Goal: Information Seeking & Learning: Learn about a topic

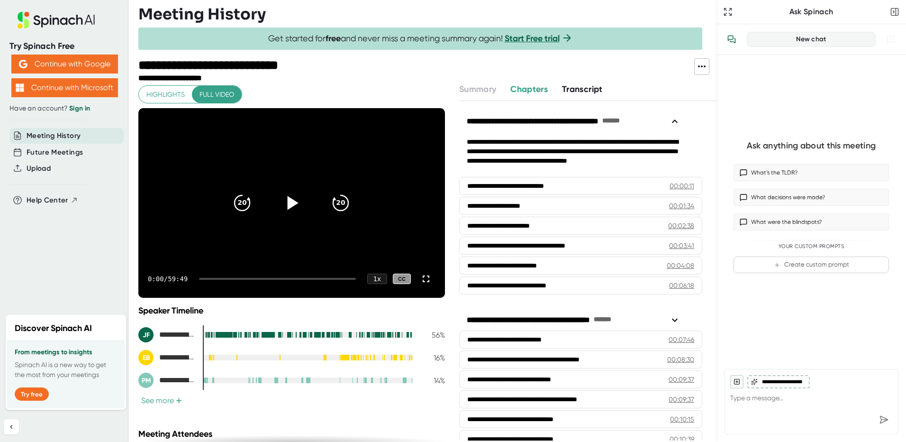
click at [290, 204] on icon at bounding box center [293, 203] width 11 height 14
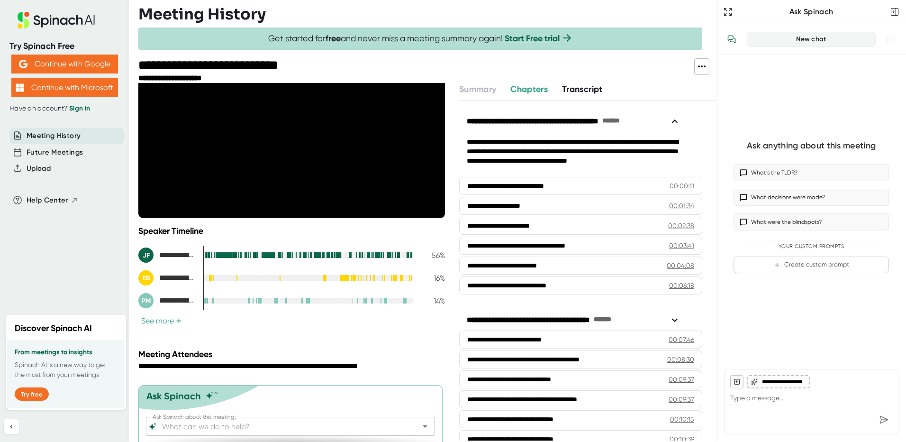
scroll to position [95, 0]
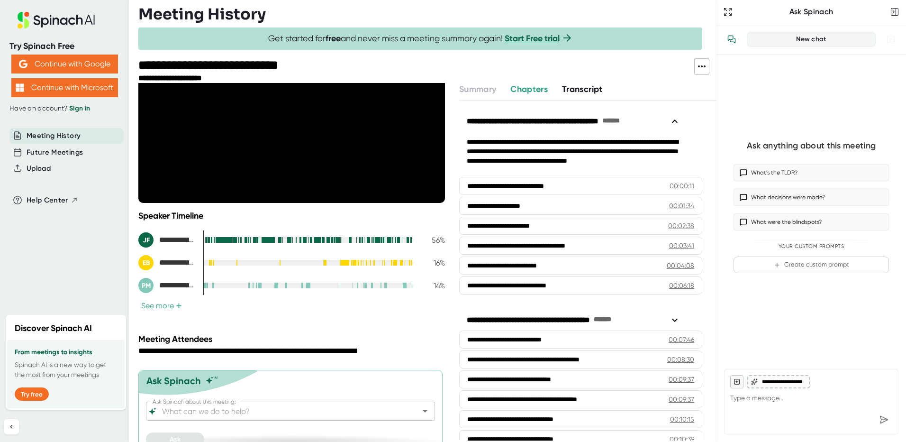
click at [165, 306] on button "See more +" at bounding box center [161, 305] width 46 height 10
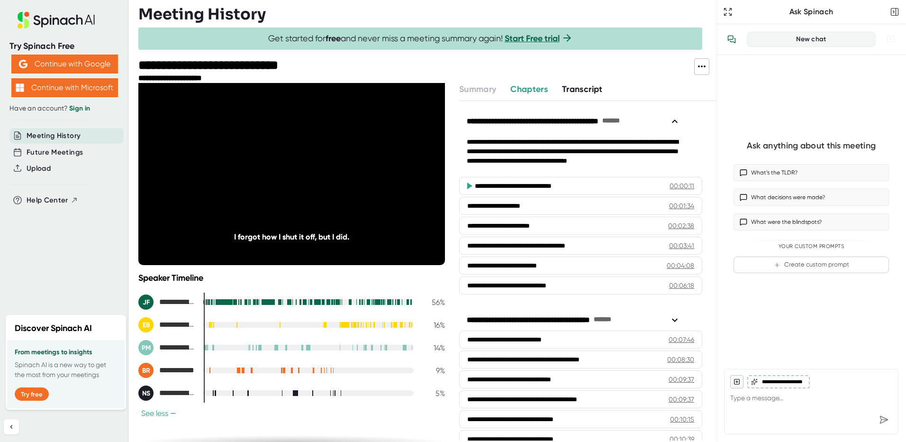
scroll to position [0, 0]
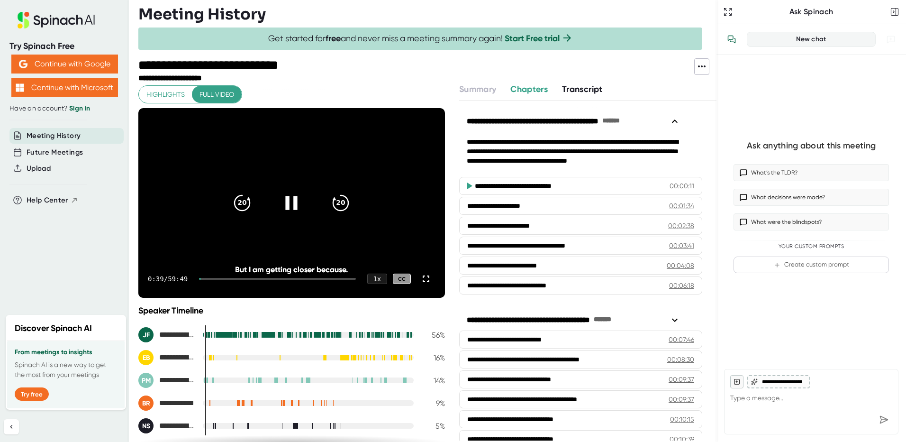
click at [213, 278] on div at bounding box center [277, 279] width 157 height 2
click at [422, 277] on icon at bounding box center [425, 278] width 11 height 11
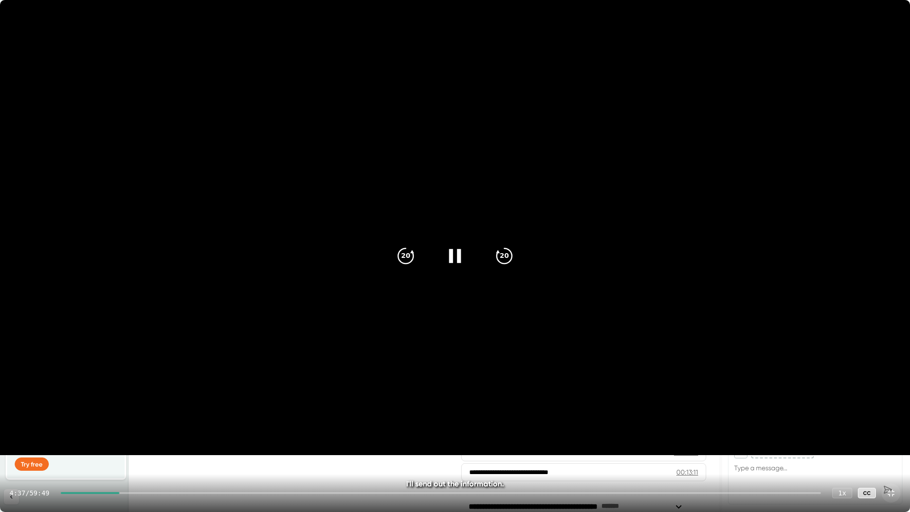
click at [734, 441] on div at bounding box center [441, 493] width 760 height 2
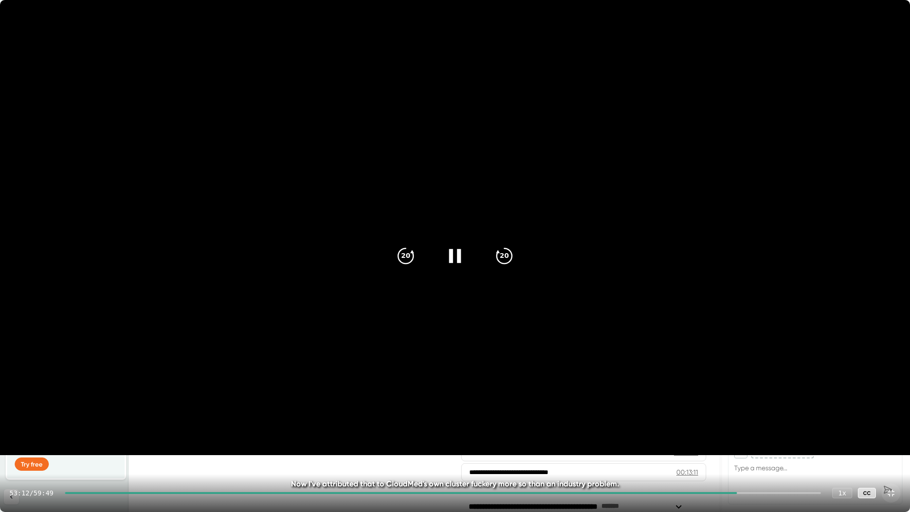
click at [747, 441] on div at bounding box center [443, 493] width 756 height 2
click at [740, 441] on div at bounding box center [406, 493] width 682 height 2
click at [727, 441] on div "53:29 / 59:49 1 x CC" at bounding box center [455, 493] width 910 height 38
click at [731, 441] on div "53:30 / 59:49 1 x CC" at bounding box center [455, 493] width 910 height 38
click at [731, 441] on div at bounding box center [403, 493] width 677 height 2
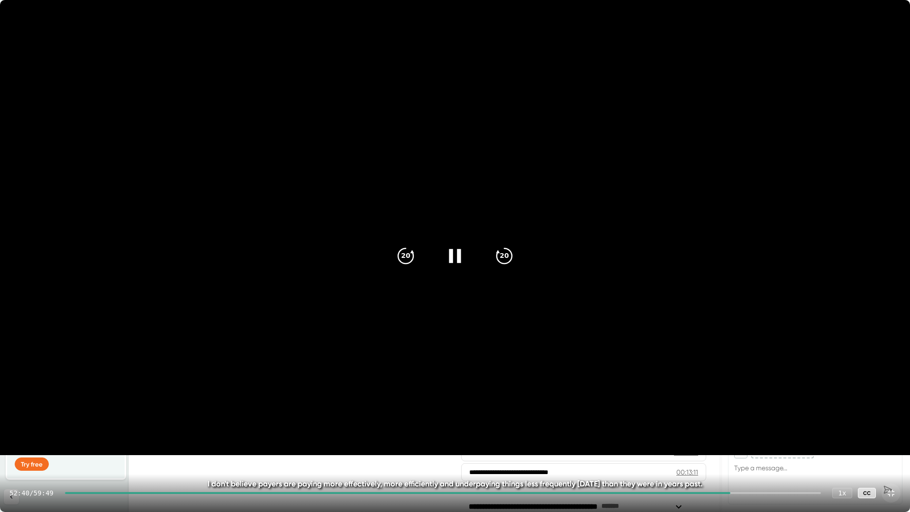
click at [452, 261] on icon at bounding box center [455, 256] width 12 height 14
click at [452, 261] on icon at bounding box center [456, 256] width 11 height 14
click at [449, 259] on icon at bounding box center [455, 256] width 24 height 24
click at [466, 256] on icon at bounding box center [455, 256] width 24 height 24
click at [743, 441] on div at bounding box center [443, 493] width 756 height 2
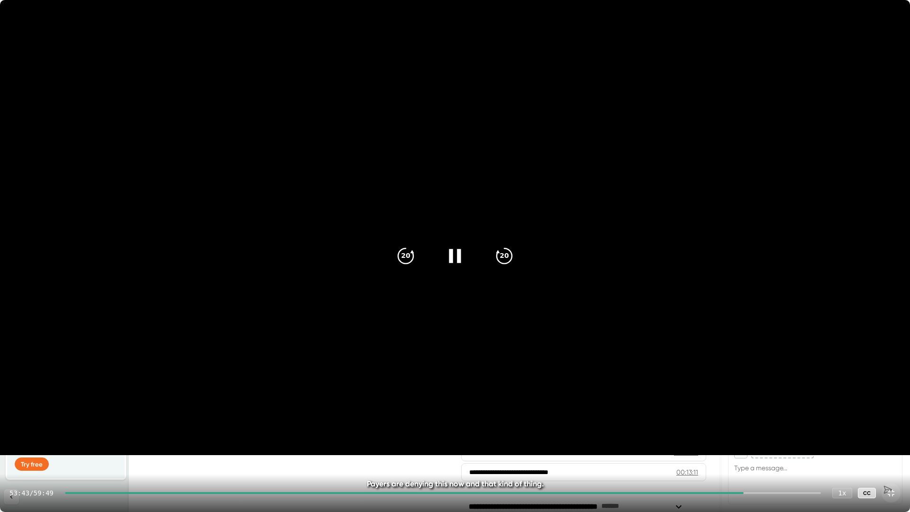
click at [736, 441] on div at bounding box center [404, 493] width 679 height 2
click at [165, 362] on video at bounding box center [455, 227] width 910 height 455
